Goal: Information Seeking & Learning: Learn about a topic

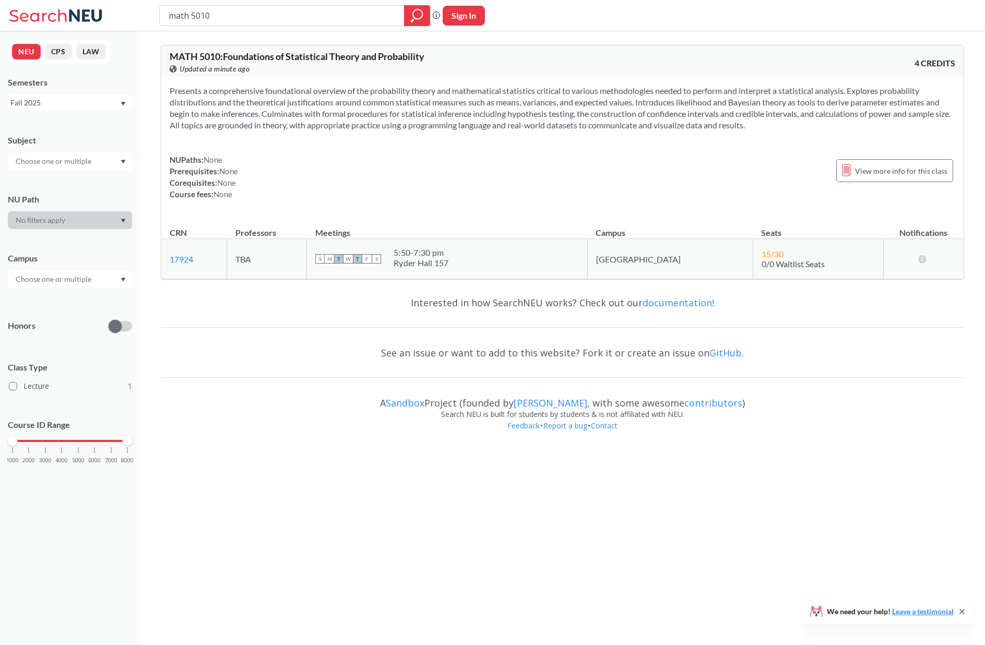
click at [248, 93] on section "Presents a comprehensive foundational overview of the probability theory and ma…" at bounding box center [563, 108] width 786 height 46
click at [180, 262] on link "17924" at bounding box center [181, 259] width 23 height 10
drag, startPoint x: 432, startPoint y: 260, endPoint x: 473, endPoint y: 260, distance: 41.2
click at [449, 260] on div "Ryder Hall 157" at bounding box center [421, 263] width 55 height 10
drag, startPoint x: 471, startPoint y: 264, endPoint x: 430, endPoint y: 260, distance: 41.5
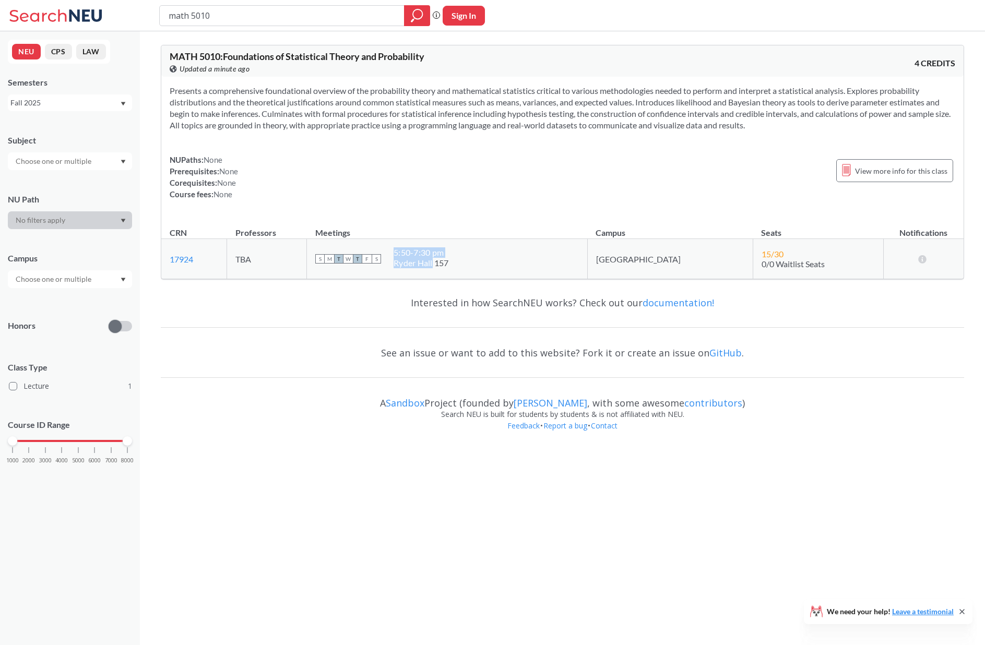
click at [430, 260] on div "S M T W T F S 5:50 - 7:30 pm Ryder Hall 157" at bounding box center [447, 258] width 264 height 23
drag, startPoint x: 433, startPoint y: 262, endPoint x: 472, endPoint y: 264, distance: 39.2
click at [449, 264] on div "Ryder Hall 157" at bounding box center [421, 263] width 55 height 10
copy div "Ryder Hall"
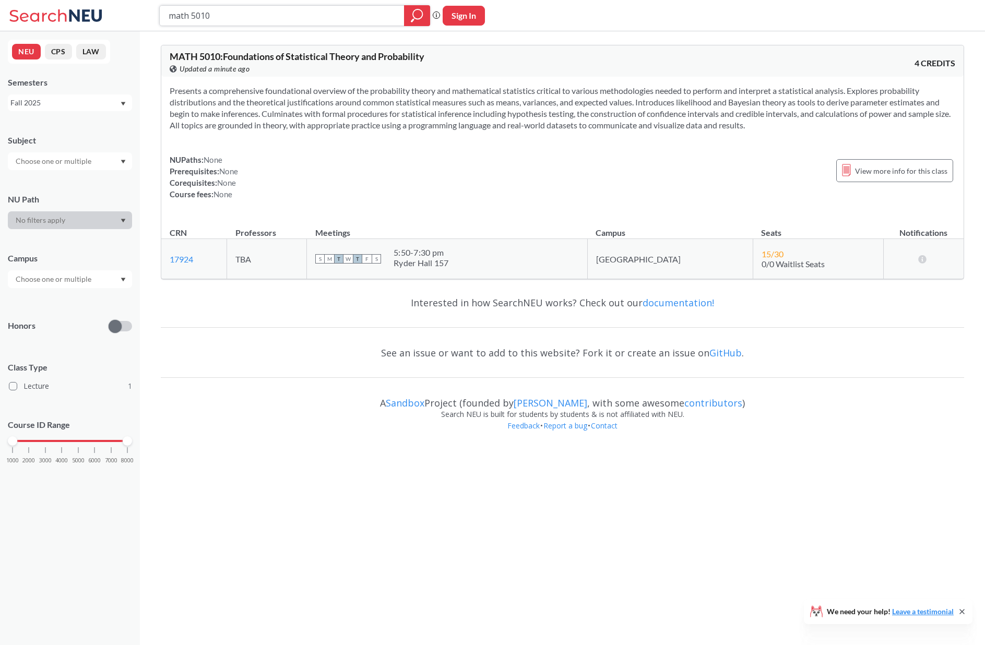
drag, startPoint x: 209, startPoint y: 16, endPoint x: 191, endPoint y: 11, distance: 18.7
click at [191, 11] on input "math 5010" at bounding box center [282, 16] width 229 height 18
type input "math 7339"
click at [399, 209] on div "Continues MATH 7243. Further covers theory and methods for regression and class…" at bounding box center [562, 147] width 802 height 140
click at [185, 257] on link "17930" at bounding box center [181, 259] width 23 height 10
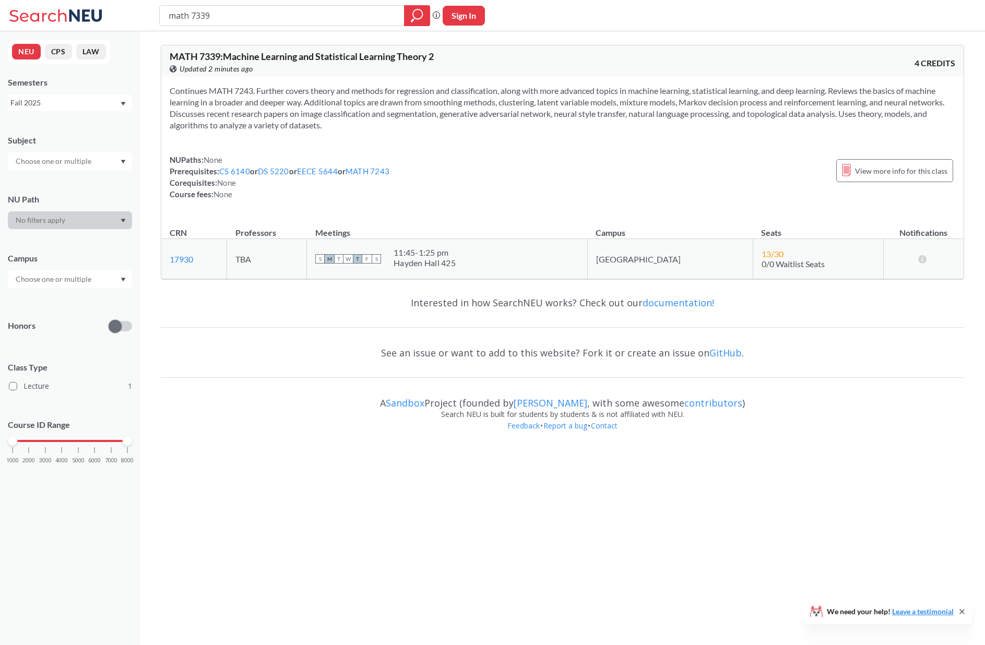
click at [432, 264] on div "S M T W T F S 11:45 - 1:25 pm [PERSON_NAME] 425" at bounding box center [447, 258] width 264 height 23
drag, startPoint x: 433, startPoint y: 264, endPoint x: 480, endPoint y: 268, distance: 47.1
click at [456, 268] on div "Hayden Hall 425" at bounding box center [425, 263] width 62 height 10
